Goal: Task Accomplishment & Management: Use online tool/utility

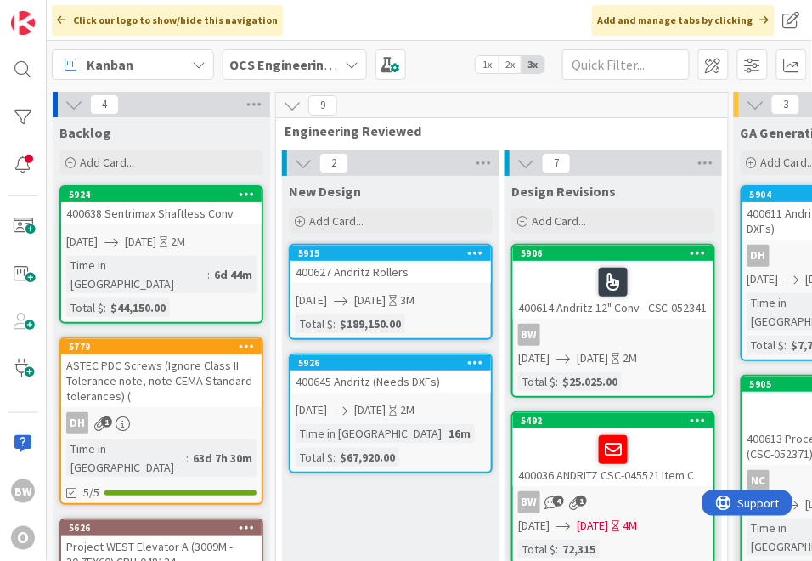
scroll to position [0, 104]
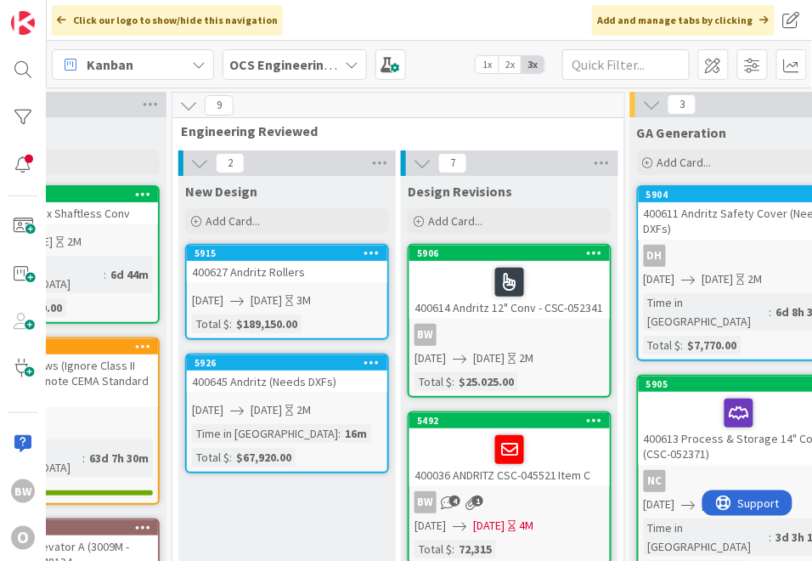
drag, startPoint x: 514, startPoint y: 330, endPoint x: 487, endPoint y: 324, distance: 27.7
click at [487, 324] on div "BW" at bounding box center [509, 335] width 200 height 22
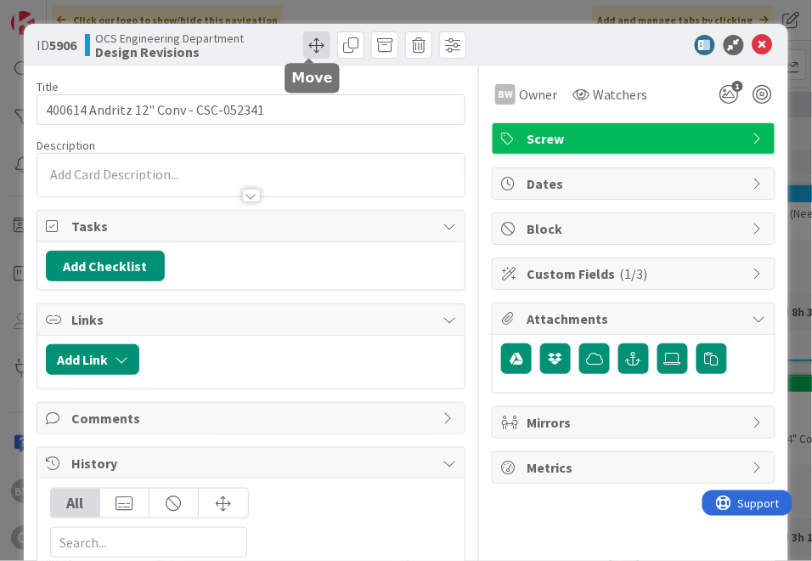
click at [311, 45] on span at bounding box center [316, 44] width 27 height 27
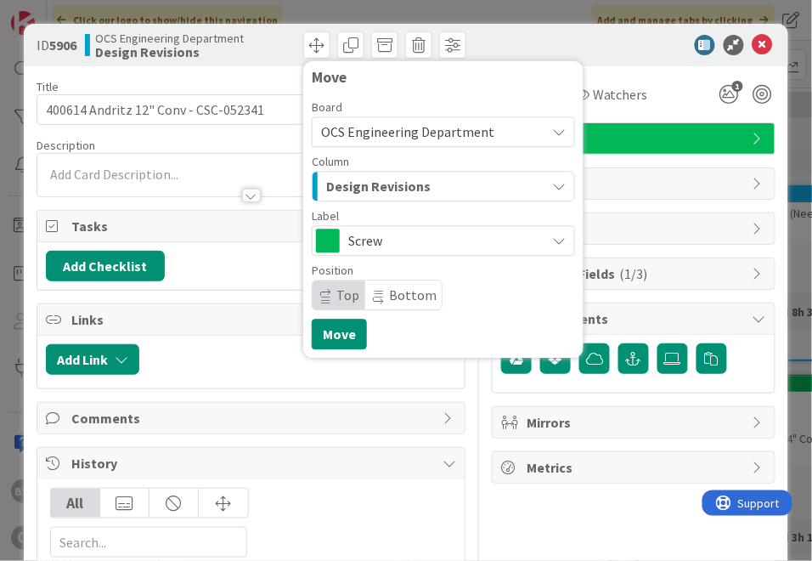
click at [351, 192] on span "Design Revisions" at bounding box center [378, 186] width 104 height 22
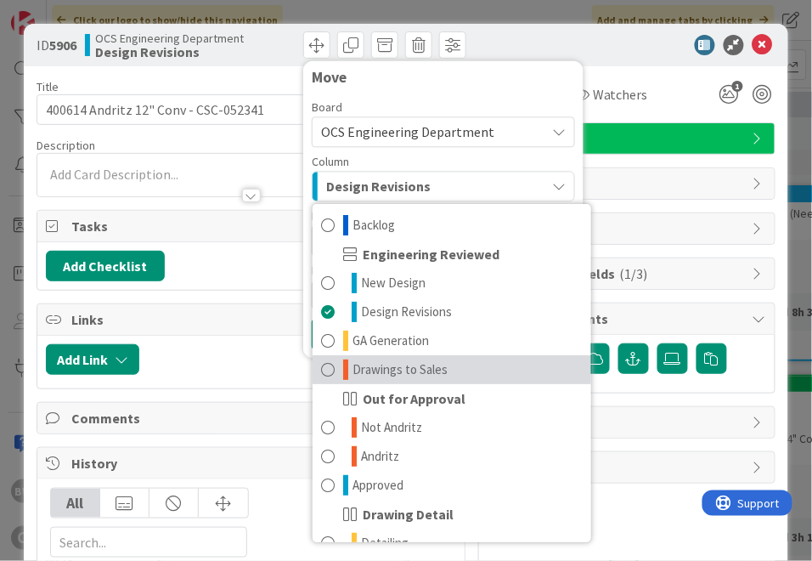
click at [384, 377] on span "Drawings to Sales" at bounding box center [399, 369] width 95 height 20
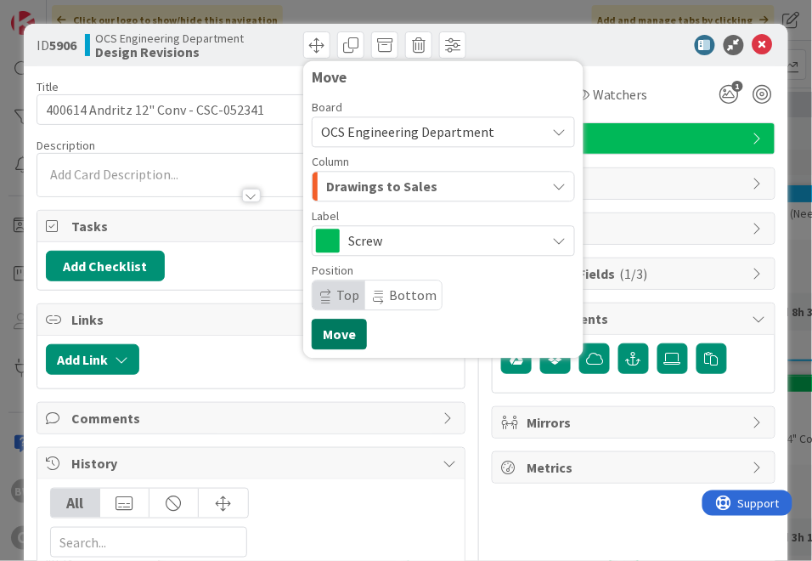
click at [338, 335] on button "Move" at bounding box center [339, 333] width 55 height 31
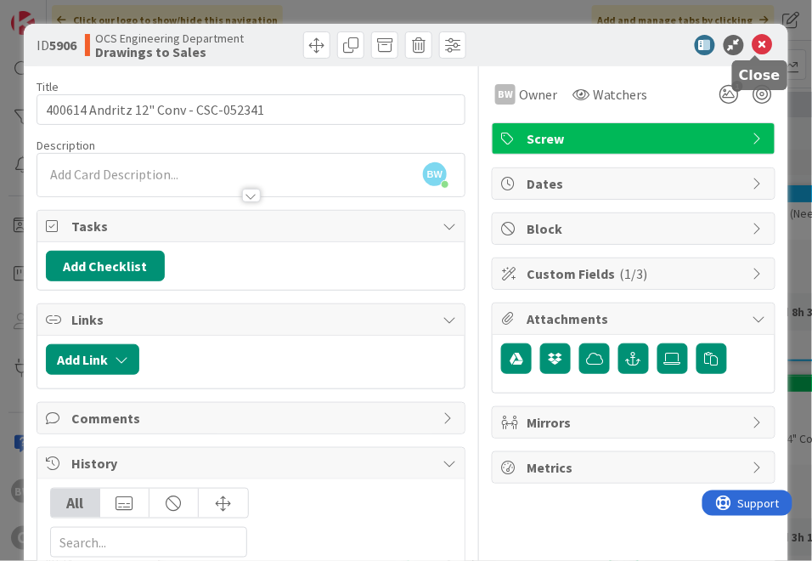
click at [759, 46] on icon at bounding box center [763, 45] width 20 height 20
